Goal: Information Seeking & Learning: Check status

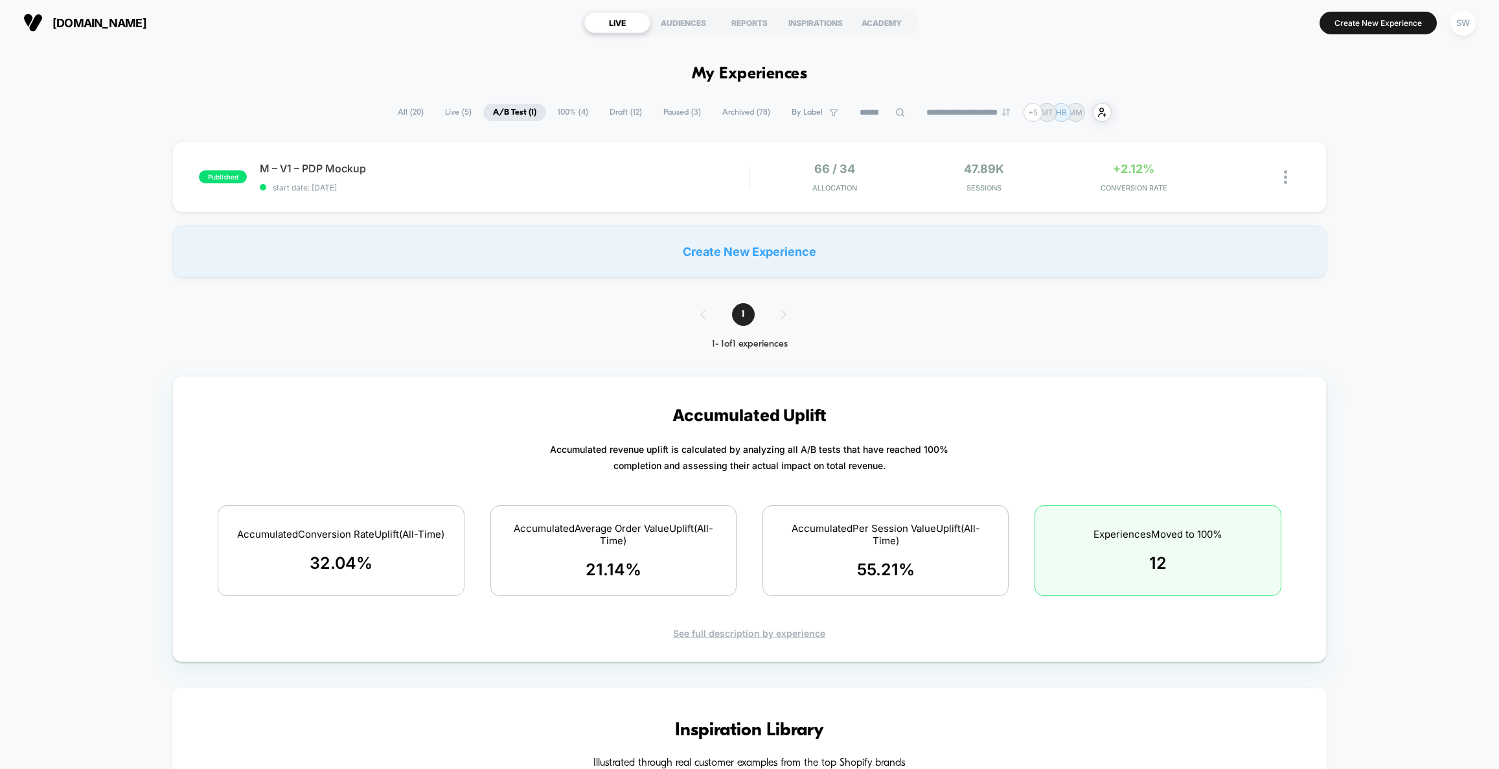
click at [565, 112] on span "100% ( 4 )" at bounding box center [573, 112] width 50 height 17
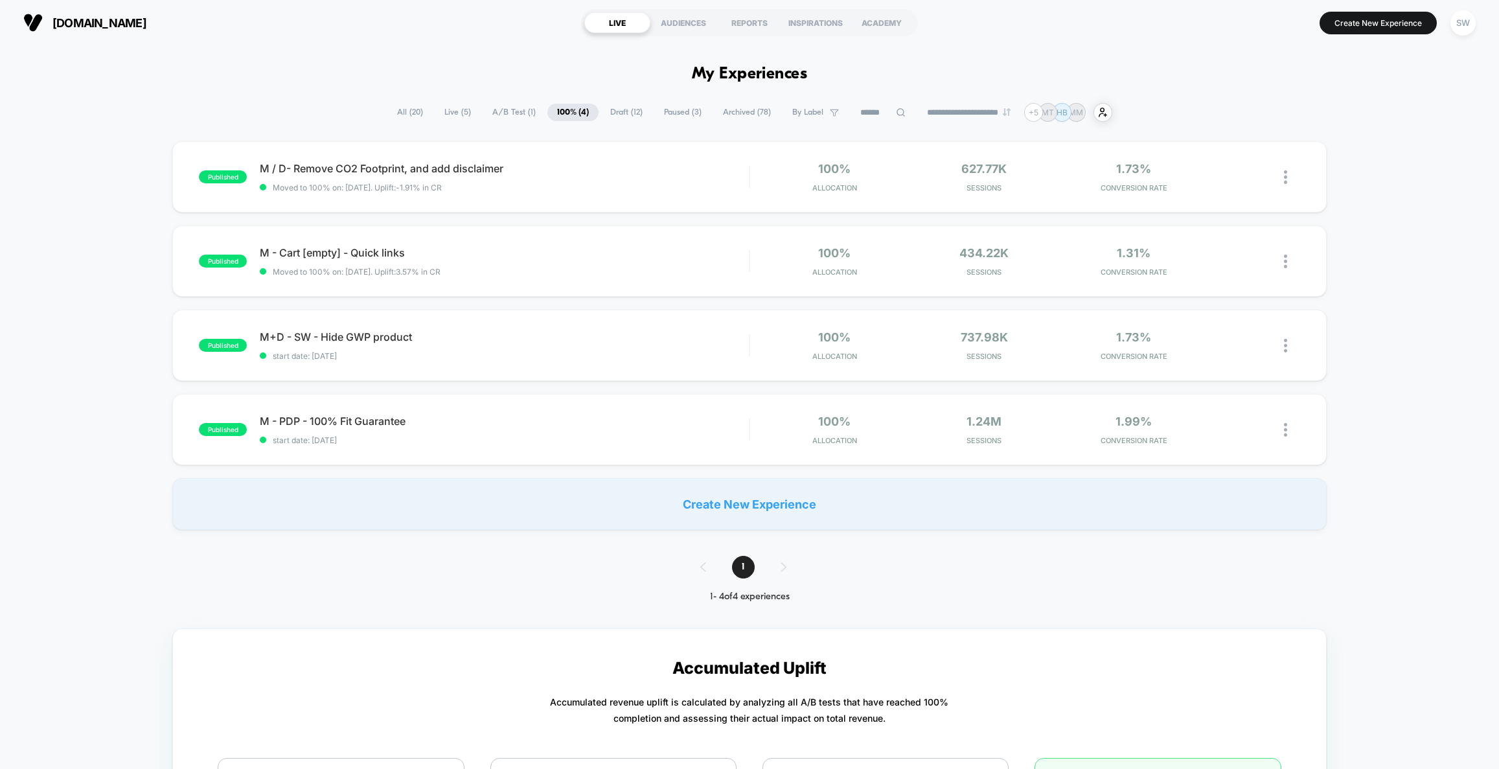
click at [491, 111] on span "A/B Test ( 1 )" at bounding box center [514, 112] width 63 height 17
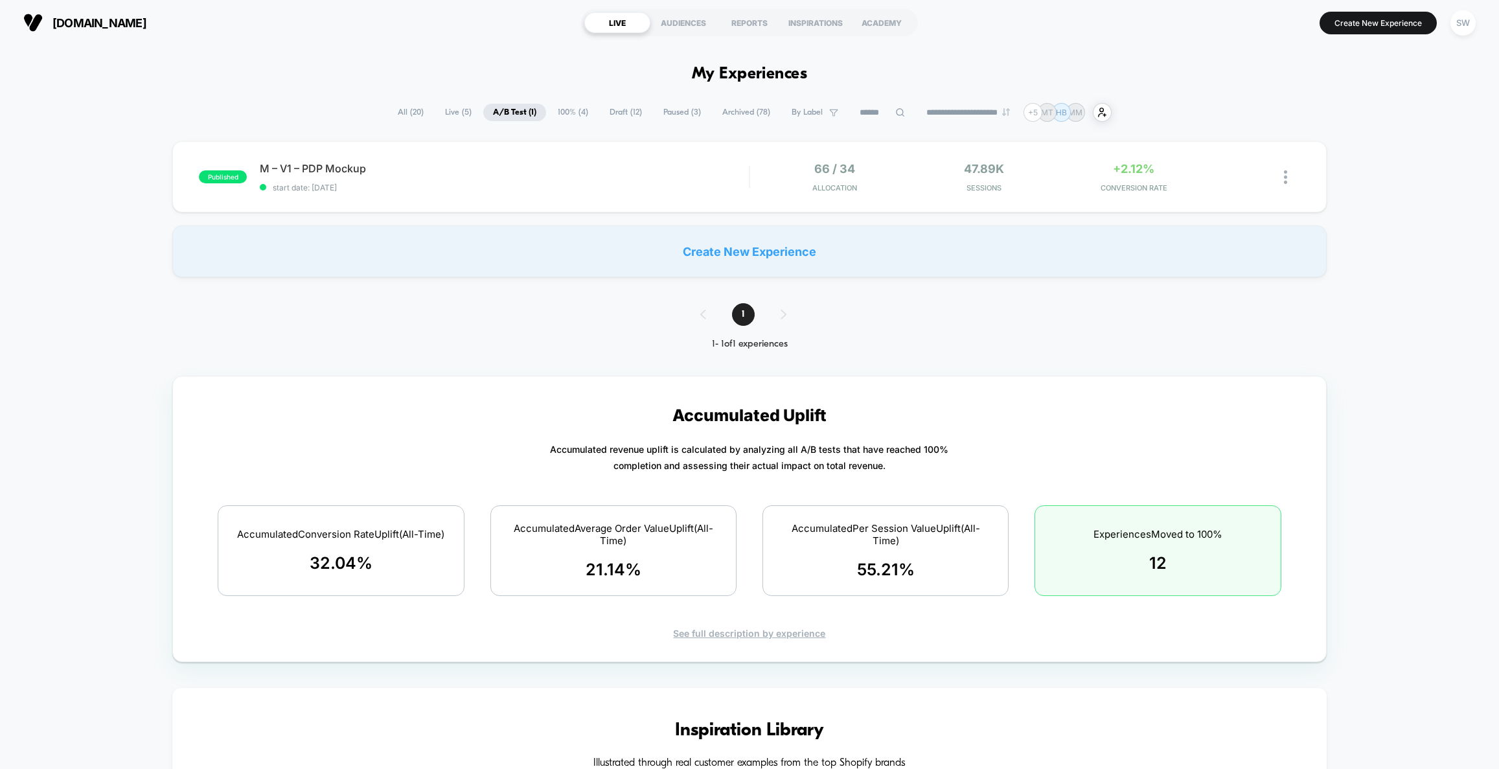
click at [669, 108] on span "Paused ( 3 )" at bounding box center [682, 112] width 57 height 17
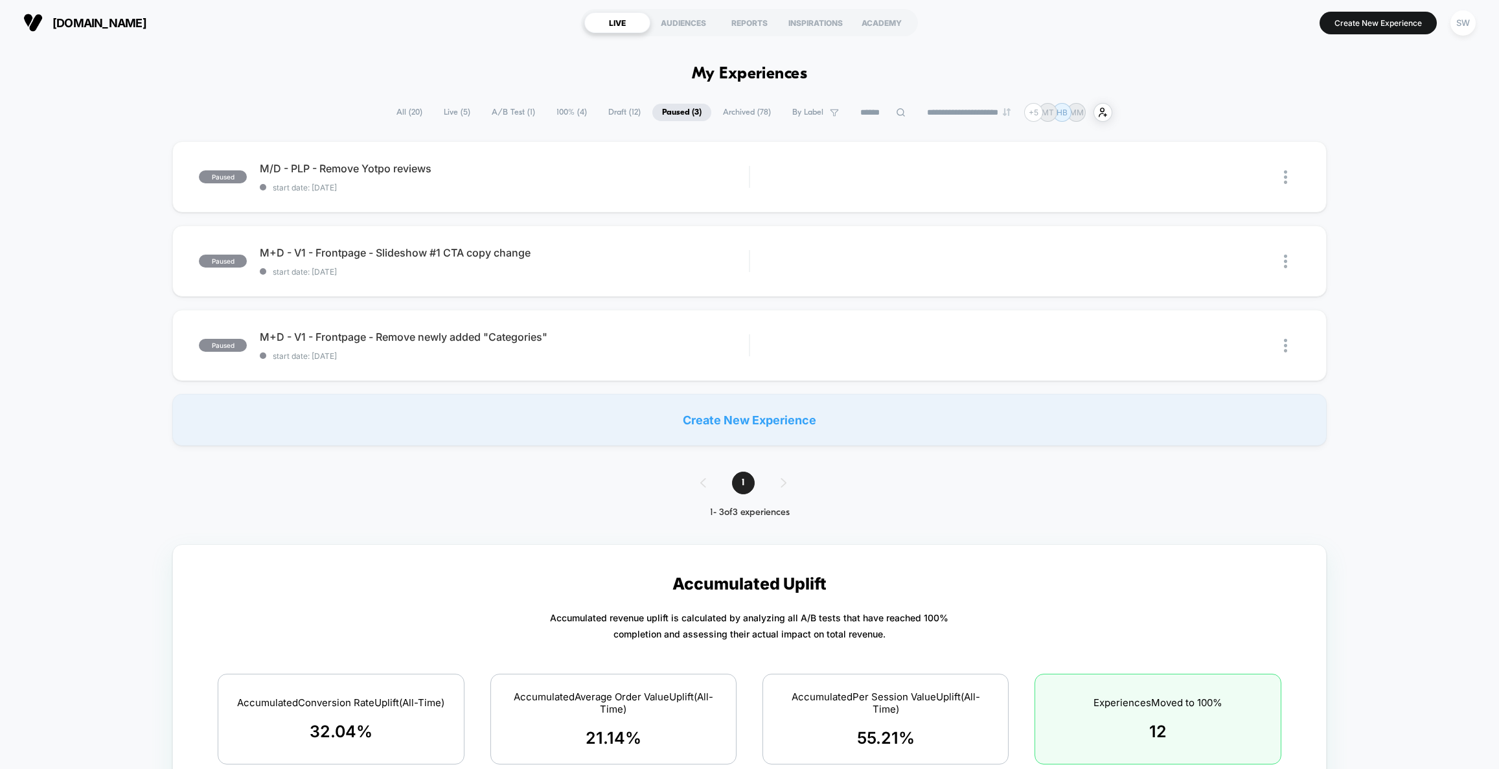
click at [608, 113] on span "Draft ( 12 )" at bounding box center [625, 112] width 52 height 17
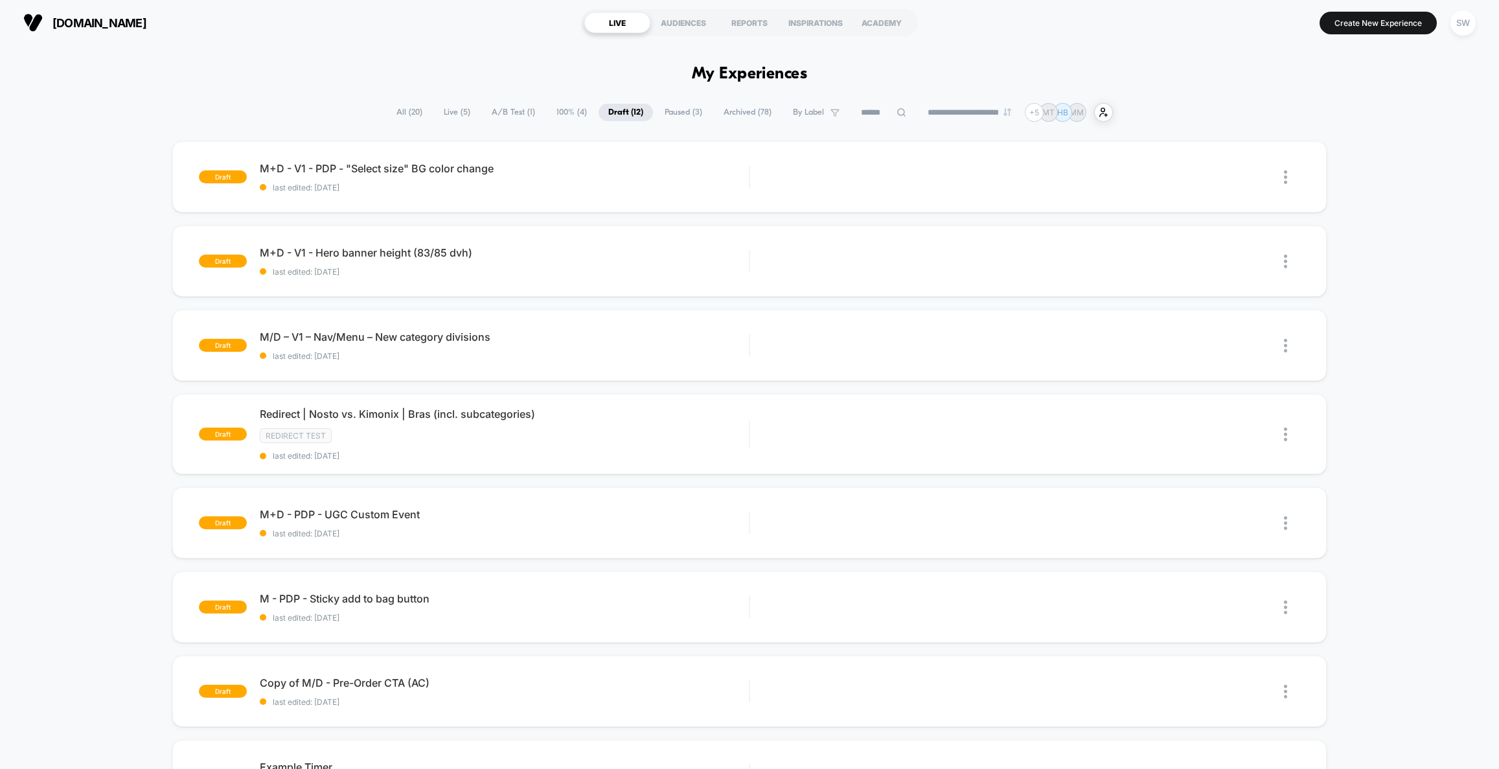
click at [557, 111] on span "100% ( 4 )" at bounding box center [572, 112] width 50 height 17
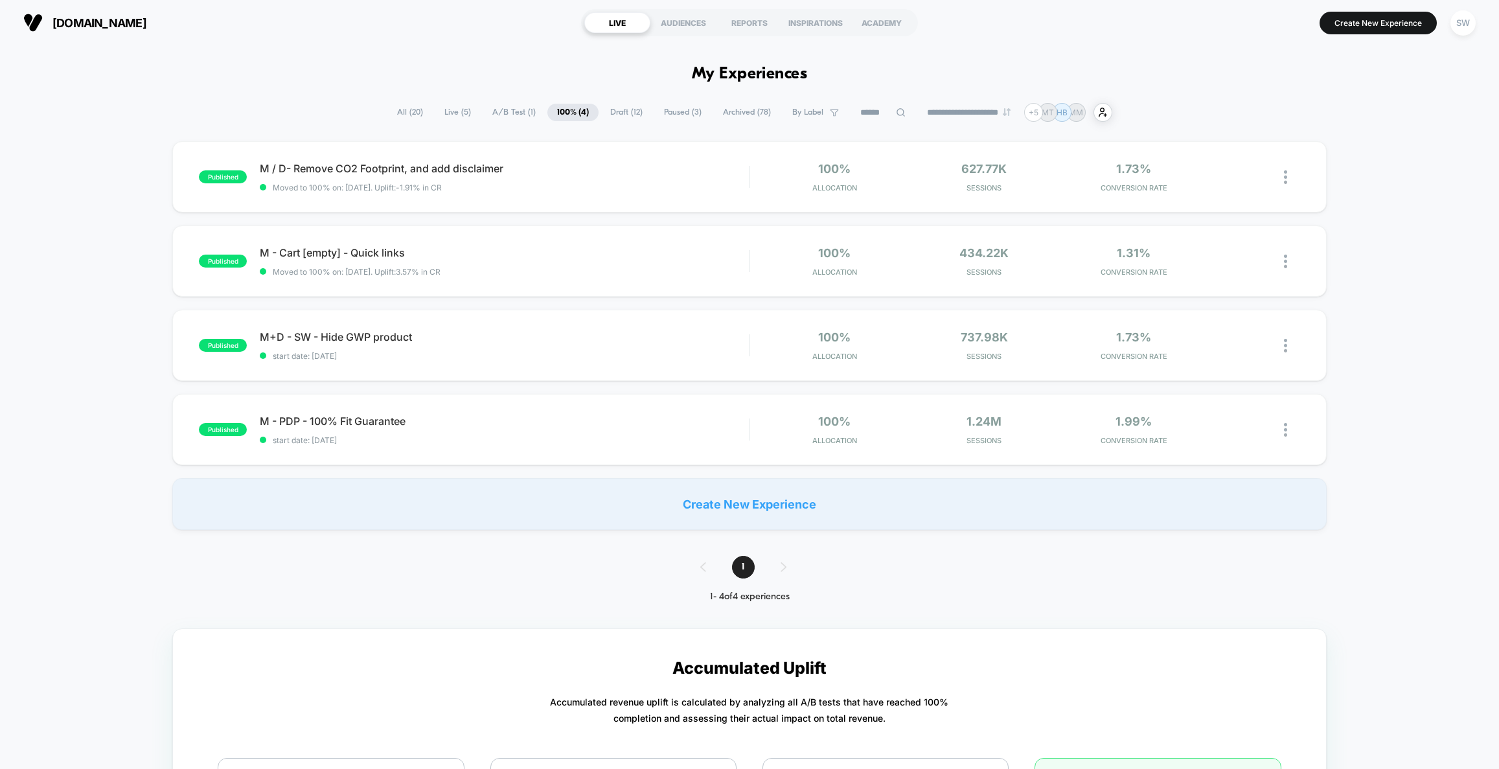
click at [506, 111] on span "A/B Test ( 1 )" at bounding box center [514, 112] width 63 height 17
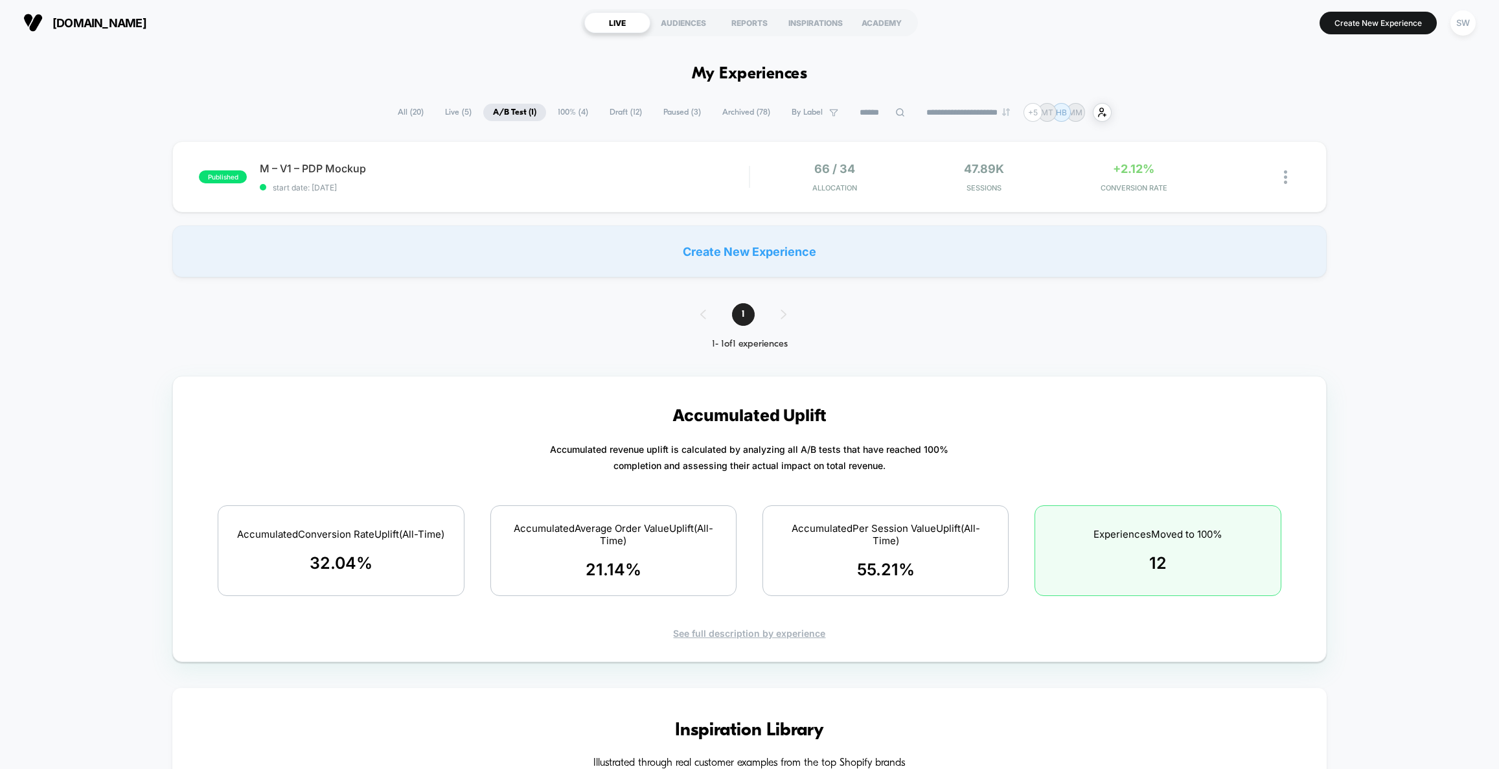
click at [568, 111] on span "100% ( 4 )" at bounding box center [573, 112] width 50 height 17
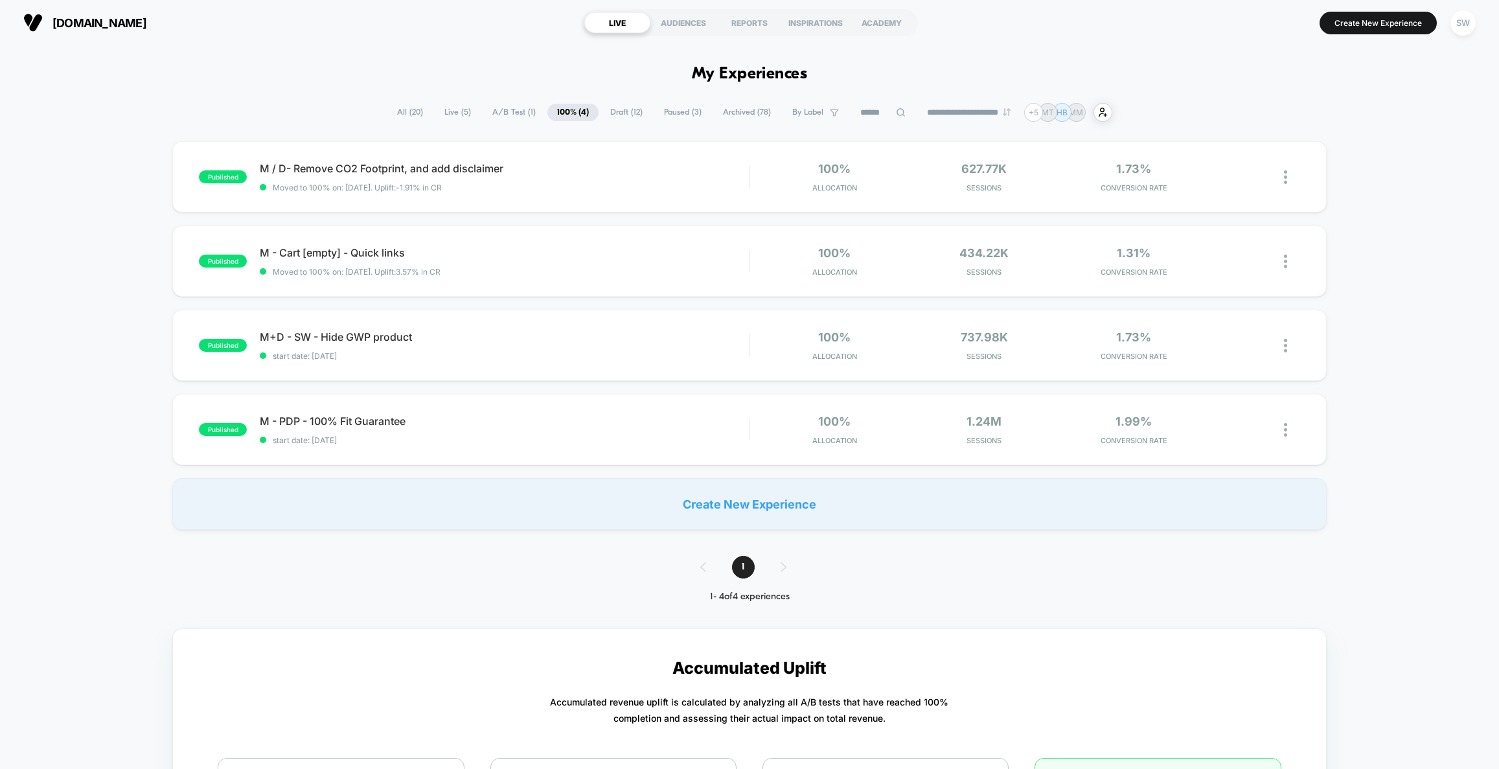
click at [507, 109] on span "A/B Test ( 1 )" at bounding box center [514, 112] width 63 height 17
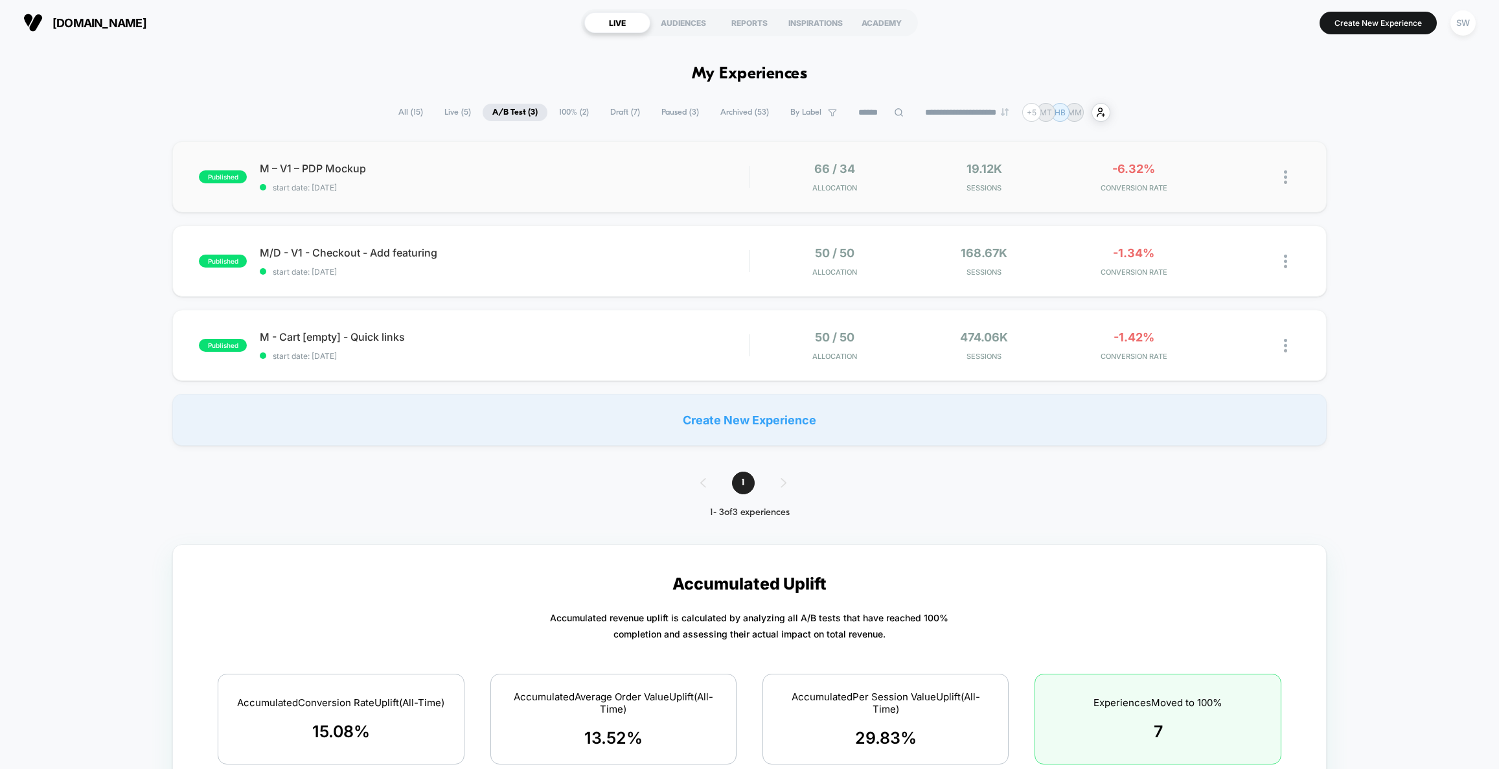
scroll to position [3, 0]
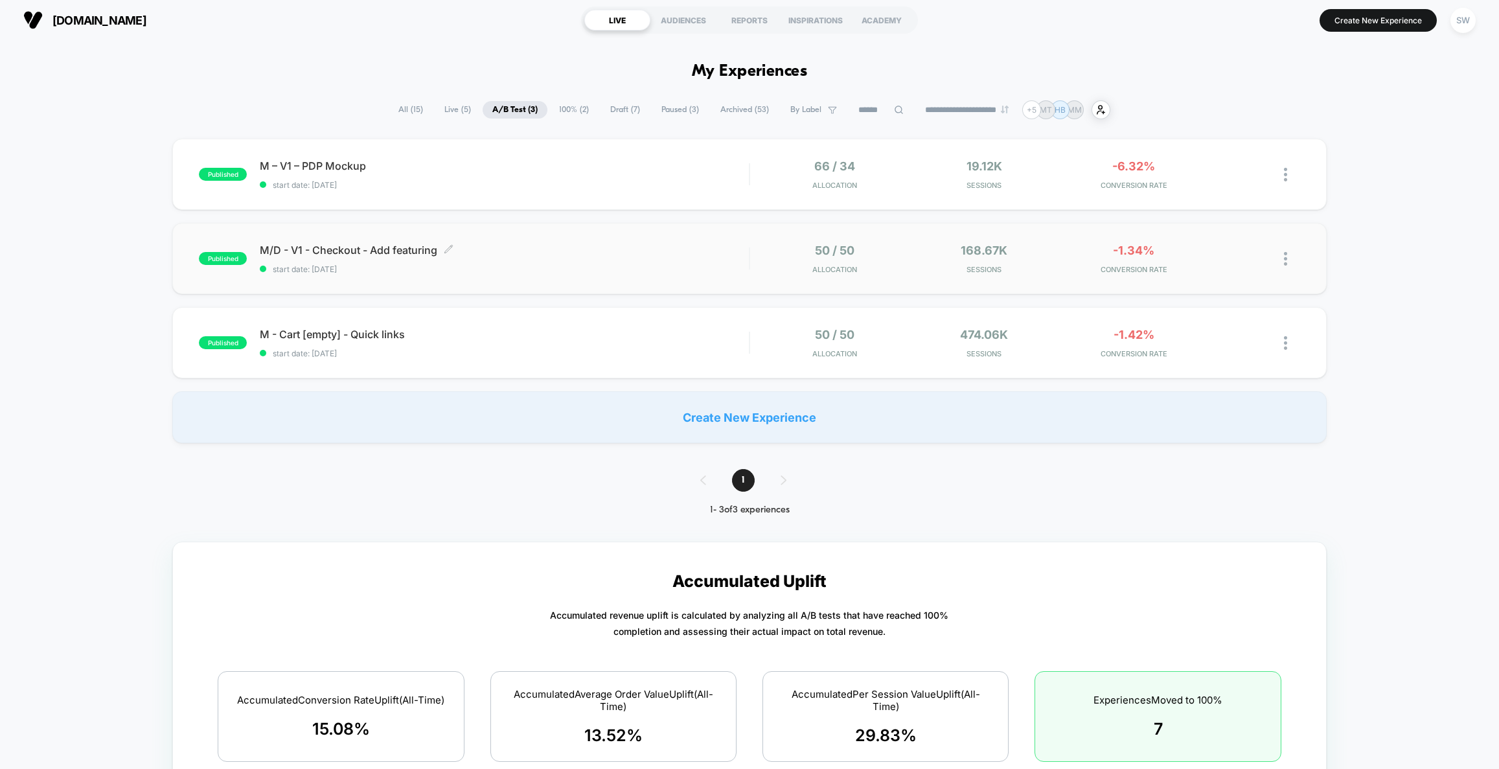
click at [644, 267] on span "start date: 06/08/2025" at bounding box center [504, 269] width 489 height 10
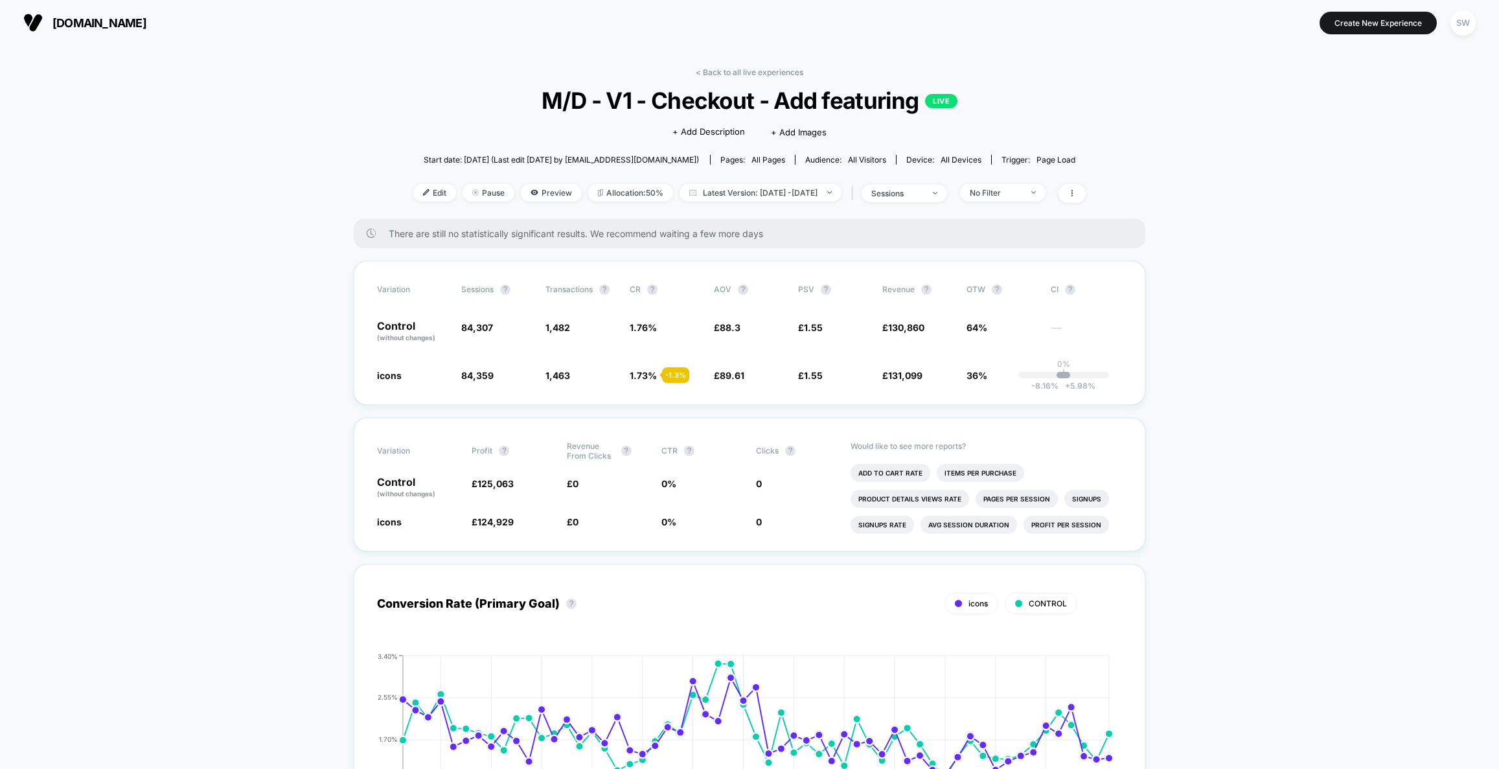
drag, startPoint x: 709, startPoint y: 72, endPoint x: 683, endPoint y: 86, distance: 29.6
click at [709, 72] on link "< Back to all live experiences" at bounding box center [750, 72] width 108 height 10
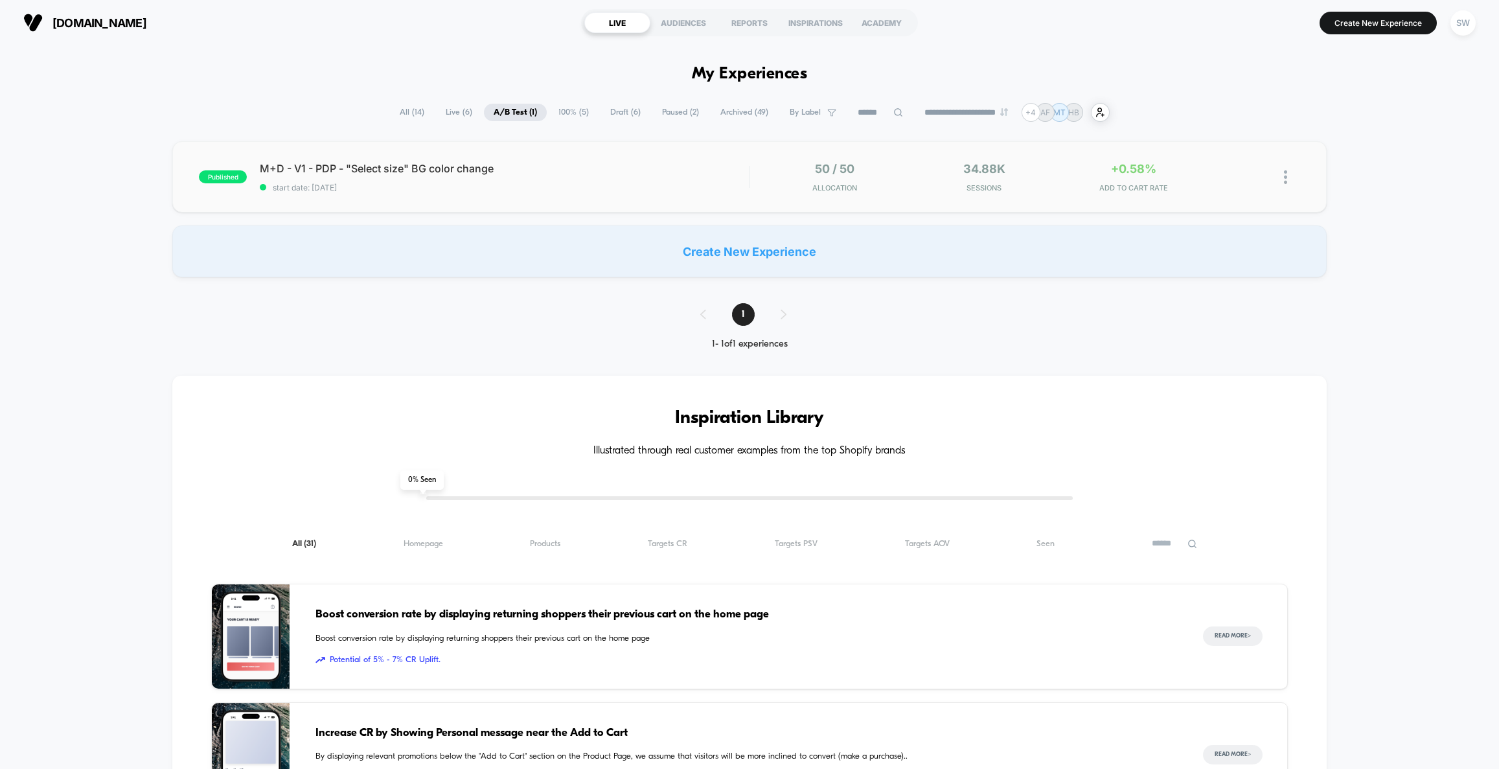
click at [661, 159] on div "published M+D - V1 - PDP - "Select size" BG color change start date: 09/09/2025…" at bounding box center [749, 176] width 1154 height 71
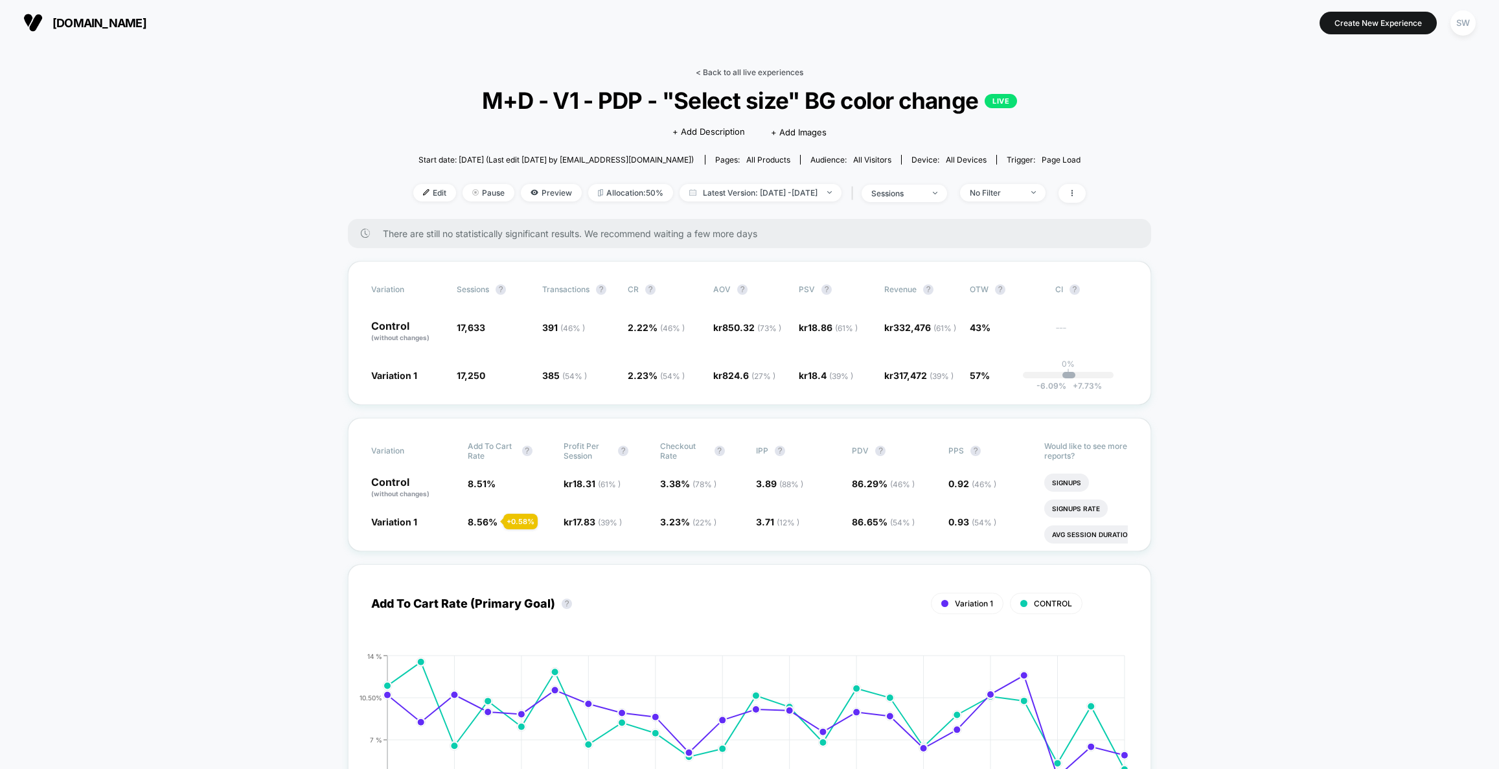
click at [742, 73] on link "< Back to all live experiences" at bounding box center [750, 72] width 108 height 10
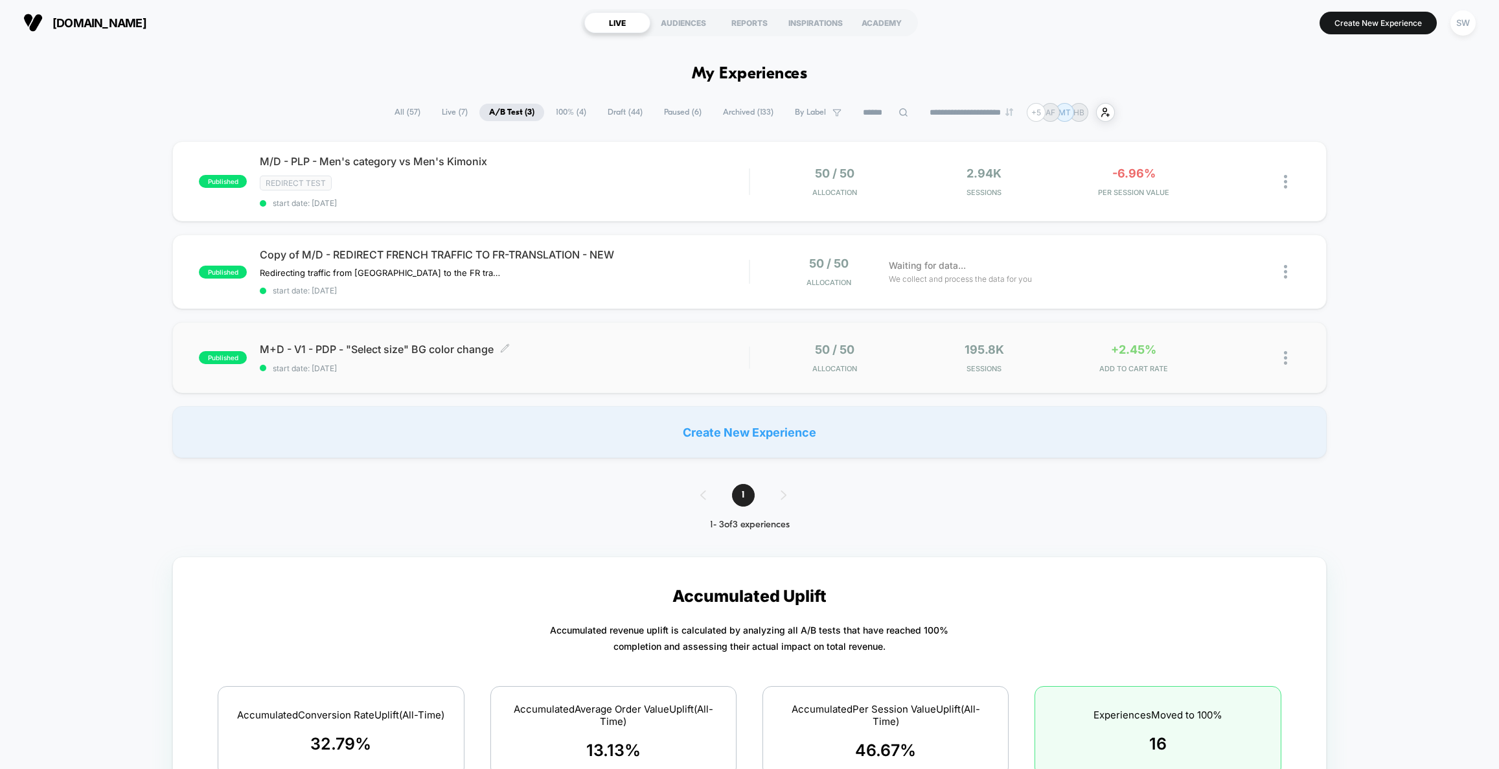
click at [709, 353] on div "M+D - V1 - PDP - "Select size" BG color change Click to edit experience details…" at bounding box center [504, 358] width 489 height 30
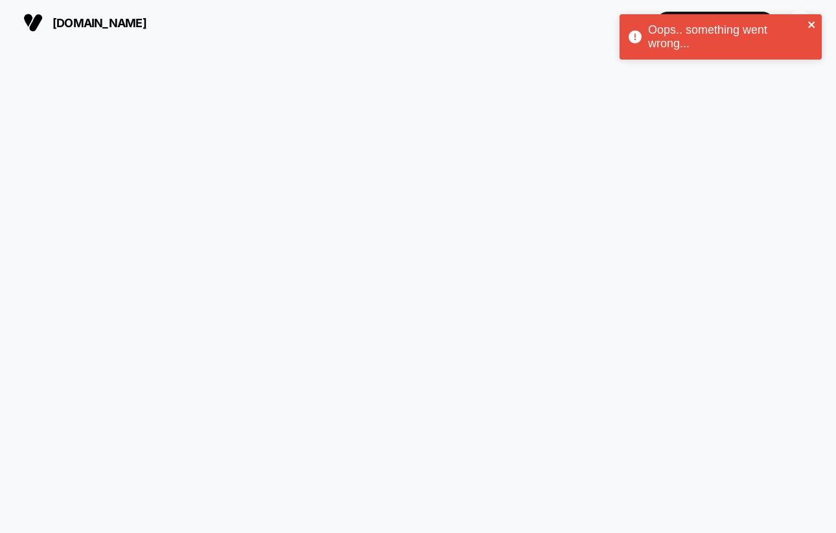
click at [814, 19] on icon "close" at bounding box center [811, 24] width 9 height 10
